Goal: Contribute content: Contribute content

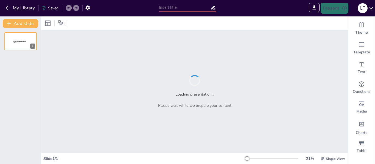
type input "Estrés Laboral: Comprendiendo el Síndrome de [MEDICAL_DATA]"
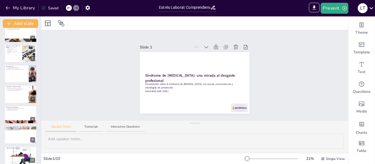
scroll to position [74, 0]
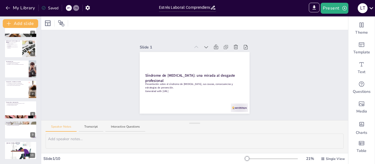
click at [19, 161] on div "Síndrome de [MEDICAL_DATA]: una mirada al desgaste profesional Presentación sob…" at bounding box center [20, 96] width 41 height 136
click at [18, 155] on div at bounding box center [20, 151] width 33 height 19
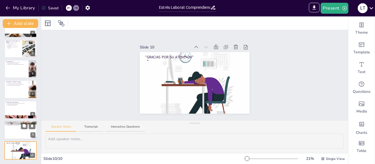
click at [25, 134] on div at bounding box center [20, 130] width 33 height 19
type textarea "Reconocer que el [MEDICAL_DATA] es una crisis del equilibrio es esencial para a…"
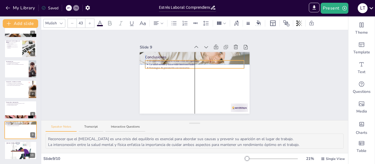
click at [163, 59] on p "El [MEDICAL_DATA] es una crisis del equilibrio." at bounding box center [196, 61] width 95 height 4
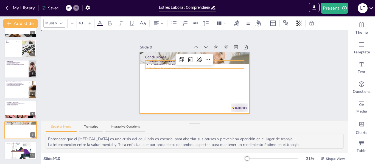
click at [164, 76] on div at bounding box center [195, 83] width 110 height 62
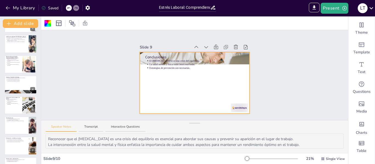
scroll to position [0, 0]
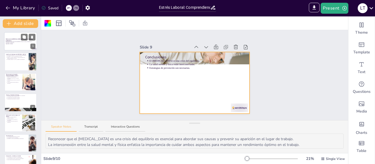
click at [18, 50] on div "Síndrome de [MEDICAL_DATA]: una mirada al desgaste profesional Presentación sob…" at bounding box center [20, 41] width 33 height 19
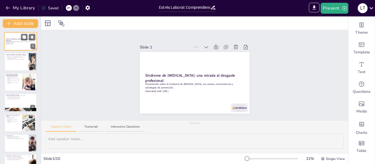
click at [18, 50] on div "Síndrome de [MEDICAL_DATA]: una mirada al desgaste profesional Presentación sob…" at bounding box center [20, 41] width 33 height 19
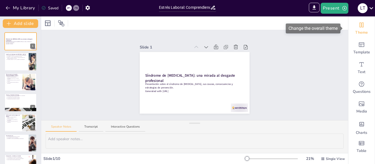
click at [360, 26] on icon "Change the overall theme" at bounding box center [361, 25] width 7 height 7
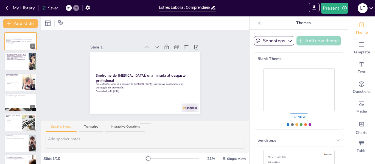
click at [313, 41] on button "Add new theme" at bounding box center [318, 40] width 44 height 9
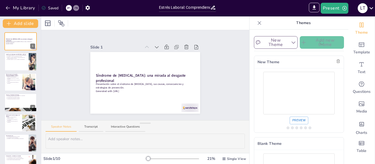
click at [269, 42] on button "New Theme" at bounding box center [276, 42] width 44 height 13
click at [285, 54] on div "New Theme Add new theme New Theme Preview Blank Theme Preview Sendsteps Click t…" at bounding box center [299, 165] width 90 height 263
